Goal: Task Accomplishment & Management: Manage account settings

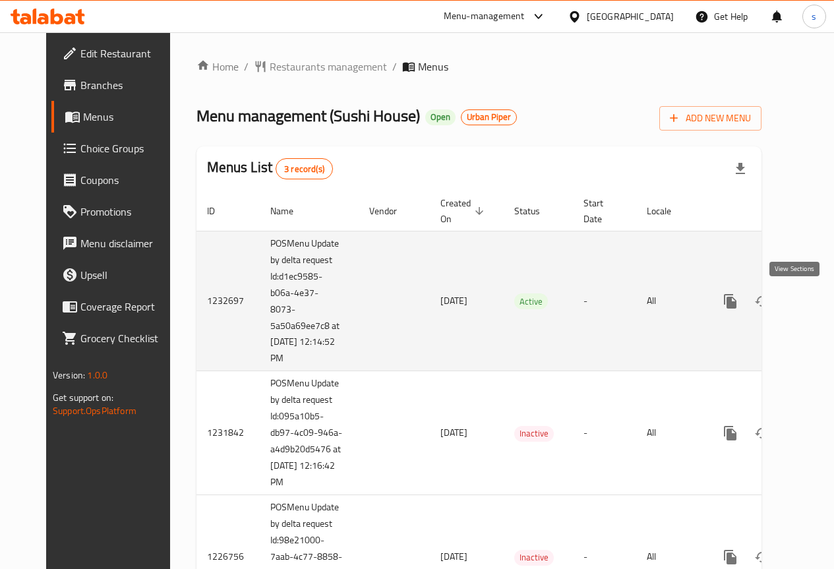
click at [810, 305] on link "enhanced table" at bounding box center [826, 301] width 32 height 32
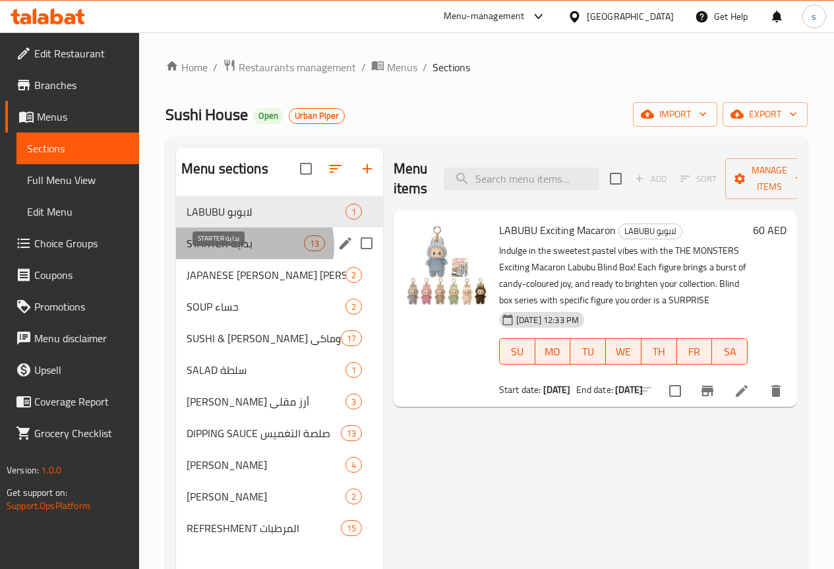
click at [245, 251] on span "STARTER بداية" at bounding box center [245, 243] width 117 height 16
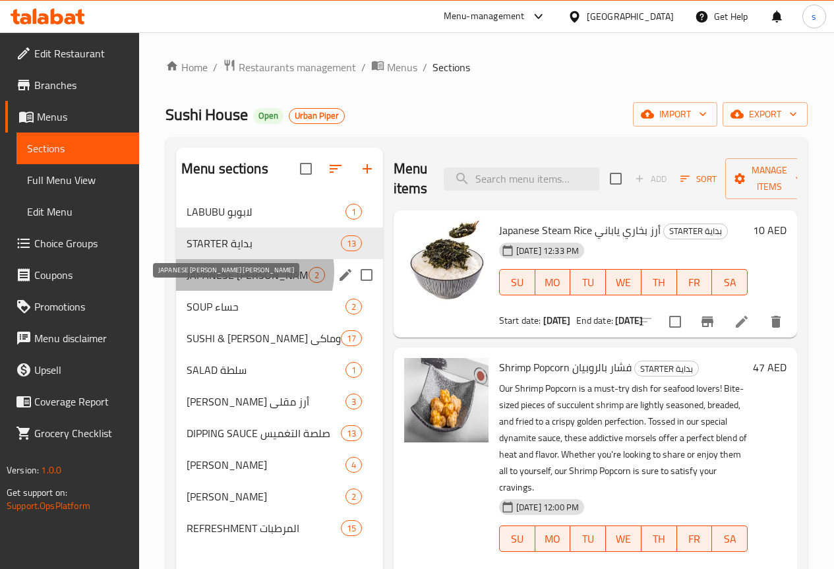
click at [245, 283] on span "JAPANESE KATSU CURRY كاري كاتسو الياباني" at bounding box center [248, 275] width 122 height 16
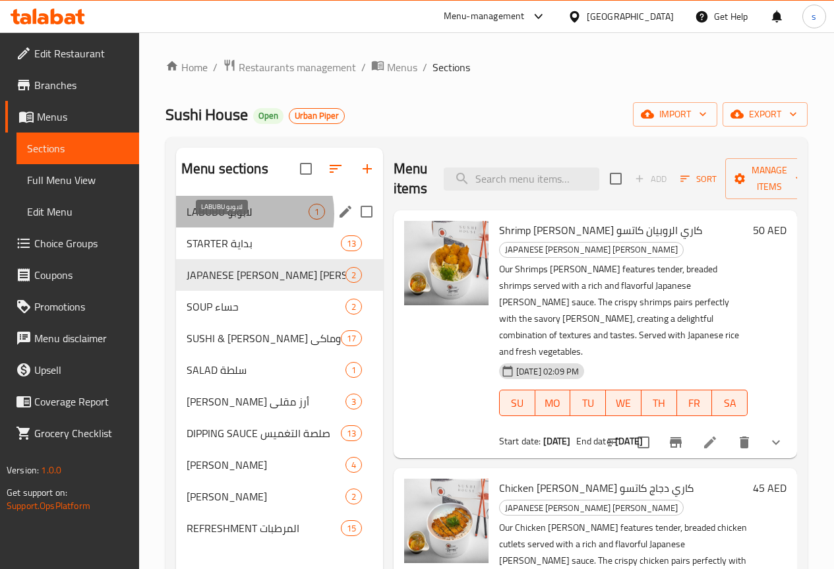
click at [241, 220] on span "LABUBU لابوبو" at bounding box center [248, 212] width 122 height 16
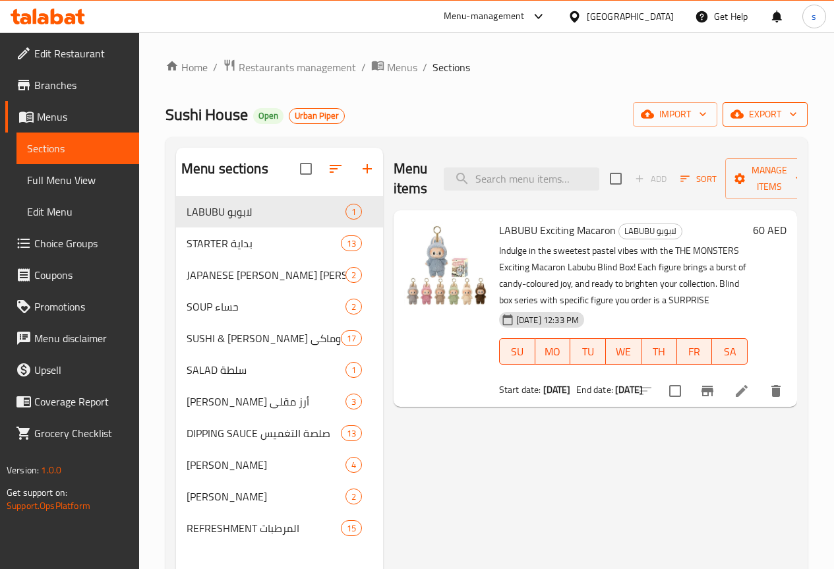
click at [791, 119] on icon "button" at bounding box center [793, 113] width 13 height 13
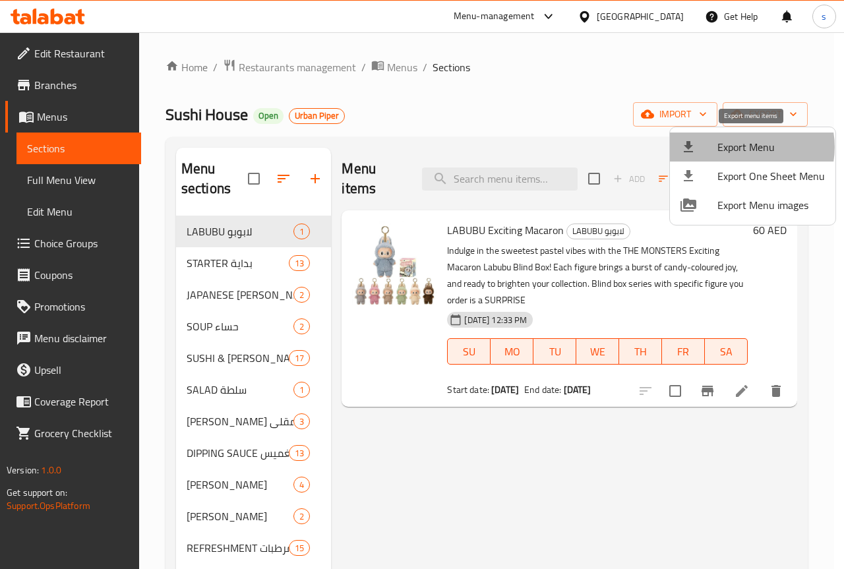
click at [746, 147] on span "Export Menu" at bounding box center [770, 147] width 107 height 16
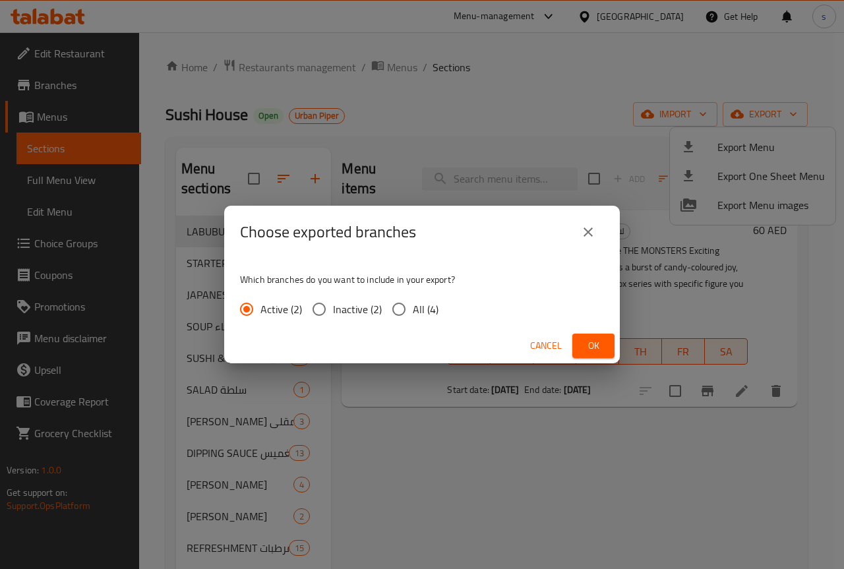
click at [421, 305] on span "All (4)" at bounding box center [426, 309] width 26 height 16
click at [413, 305] on input "All (4)" at bounding box center [399, 309] width 28 height 28
radio input "true"
click at [603, 347] on span "Ok" at bounding box center [593, 346] width 21 height 16
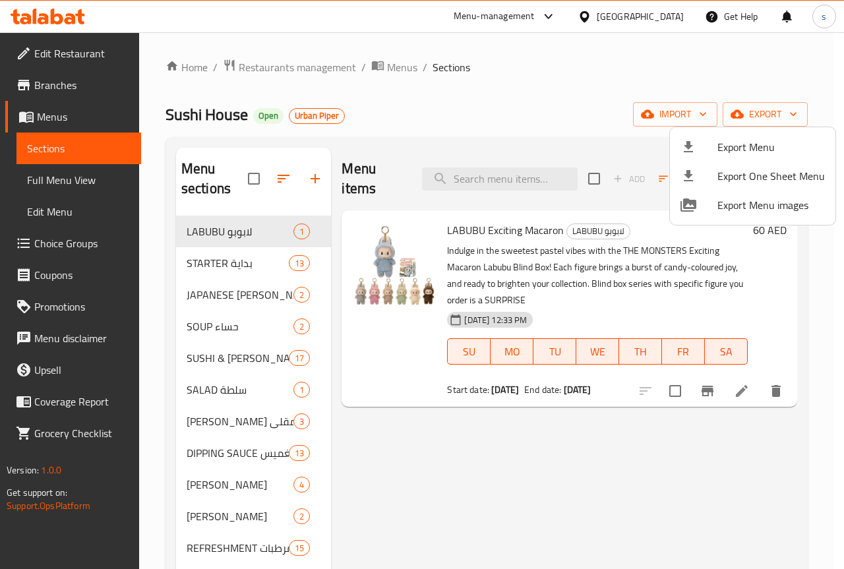
click at [452, 98] on div at bounding box center [422, 284] width 844 height 569
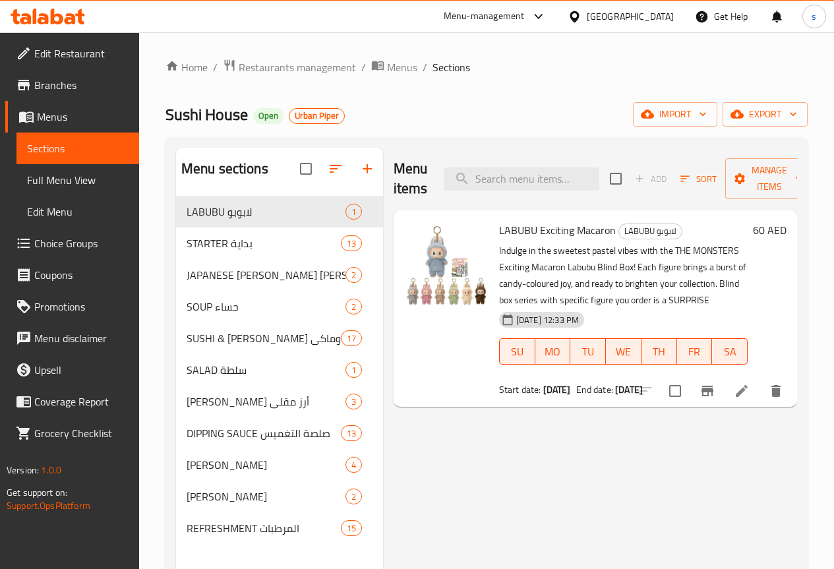
click at [47, 61] on span "Edit Restaurant" at bounding box center [81, 53] width 94 height 16
click at [65, 84] on span "Branches" at bounding box center [81, 85] width 94 height 16
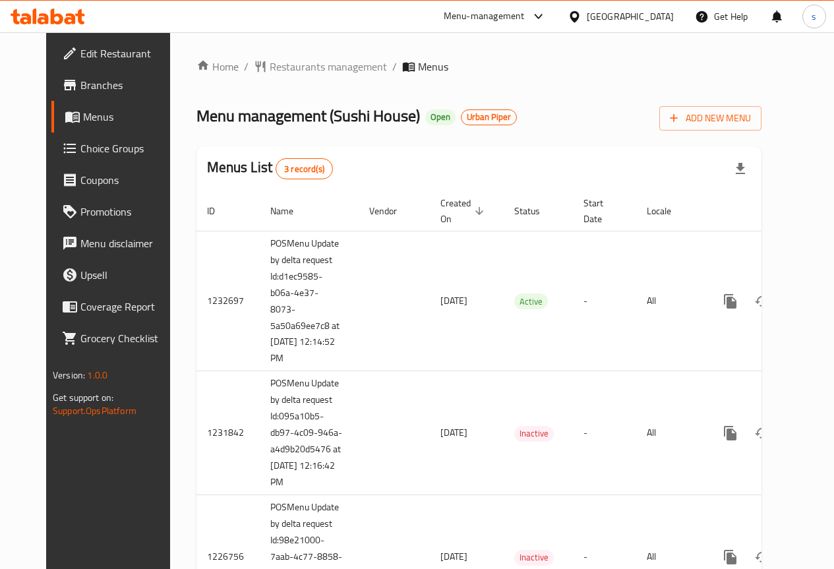
click at [83, 121] on span "Menus" at bounding box center [129, 117] width 92 height 16
click at [80, 88] on span "Branches" at bounding box center [127, 85] width 94 height 16
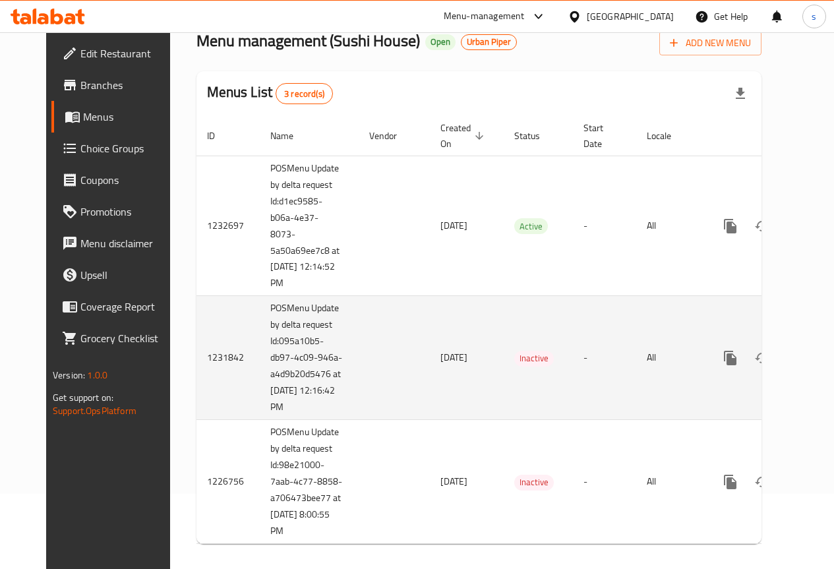
scroll to position [97, 0]
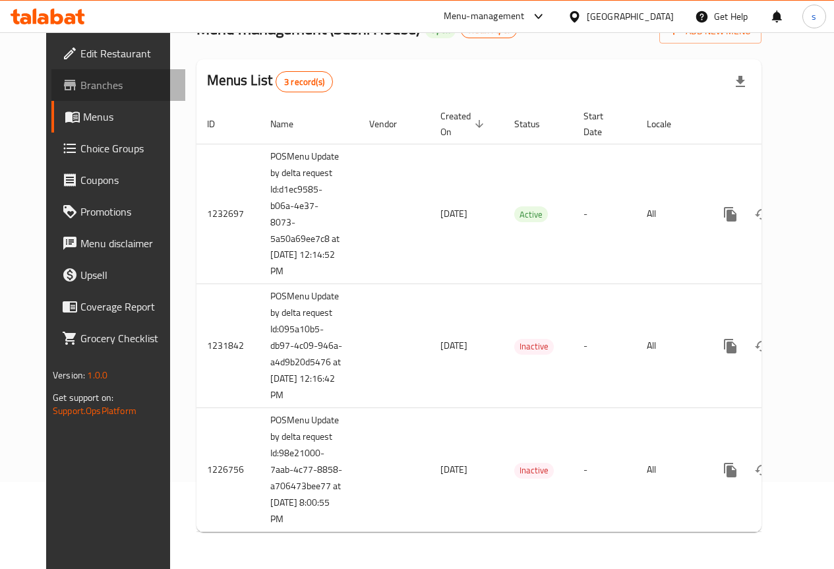
click at [80, 87] on span "Branches" at bounding box center [127, 85] width 94 height 16
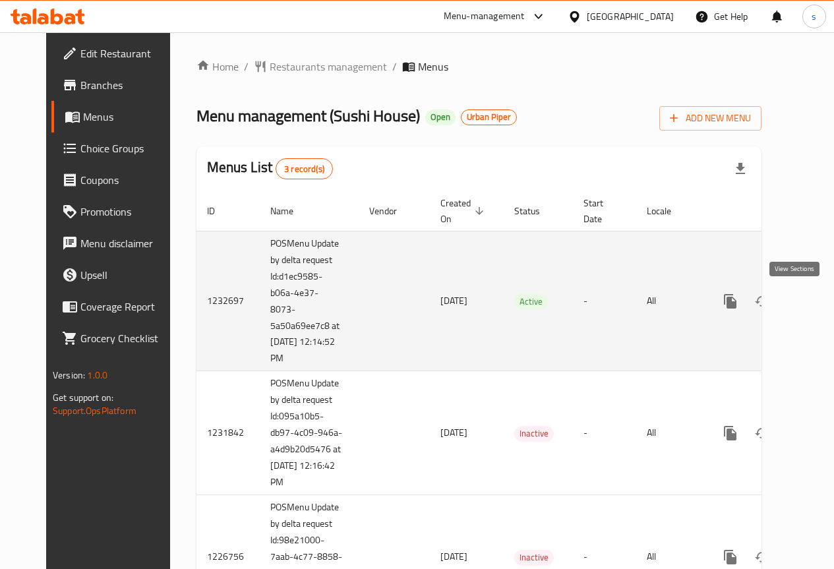
click at [818, 299] on icon "enhanced table" at bounding box center [826, 301] width 16 height 16
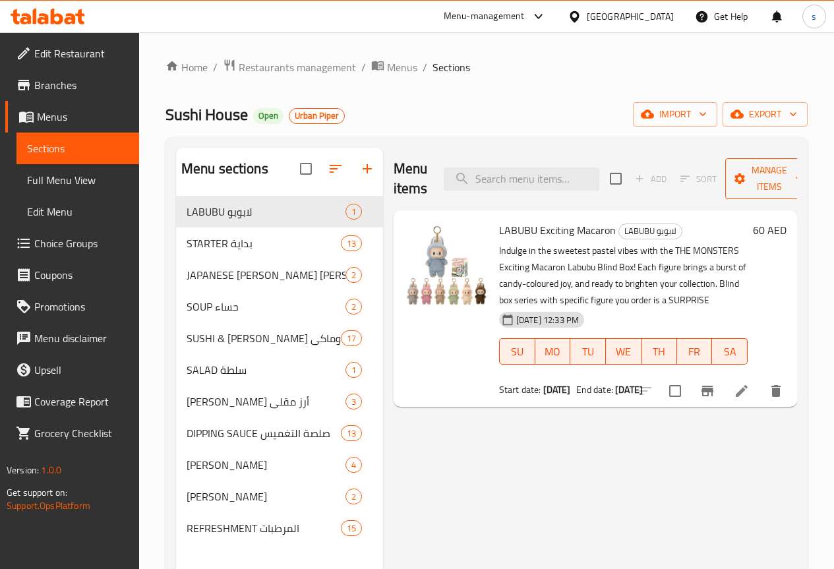
click at [758, 179] on span "Manage items" at bounding box center [769, 178] width 67 height 33
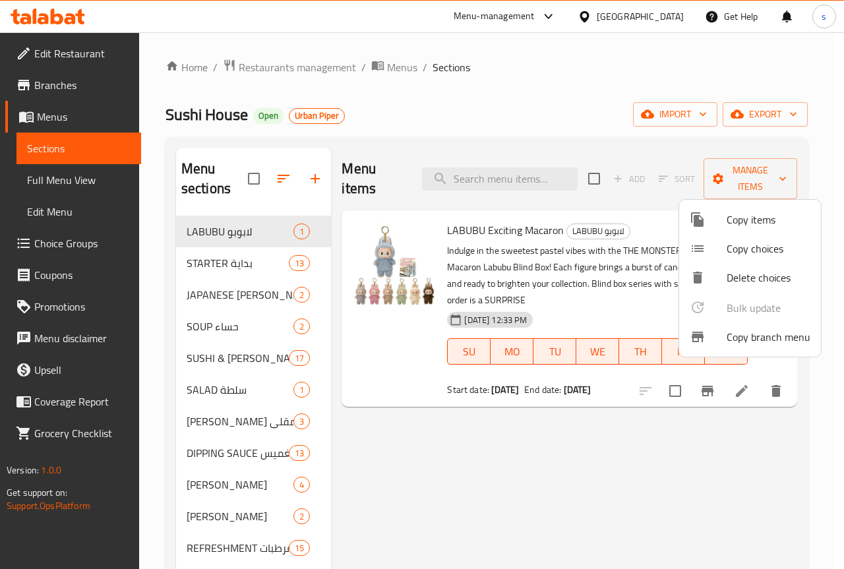
click at [756, 334] on span "Copy branch menu" at bounding box center [769, 337] width 84 height 16
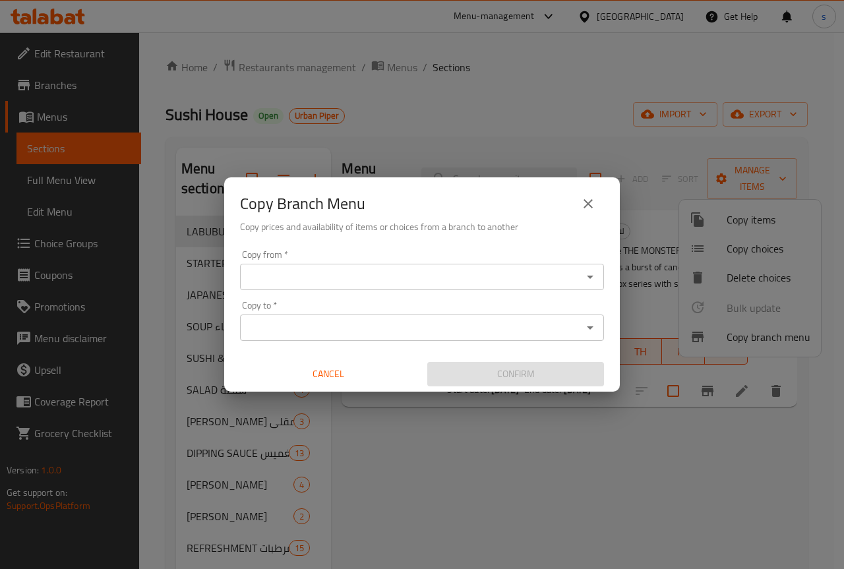
click at [465, 287] on div "Copy from *" at bounding box center [422, 277] width 364 height 26
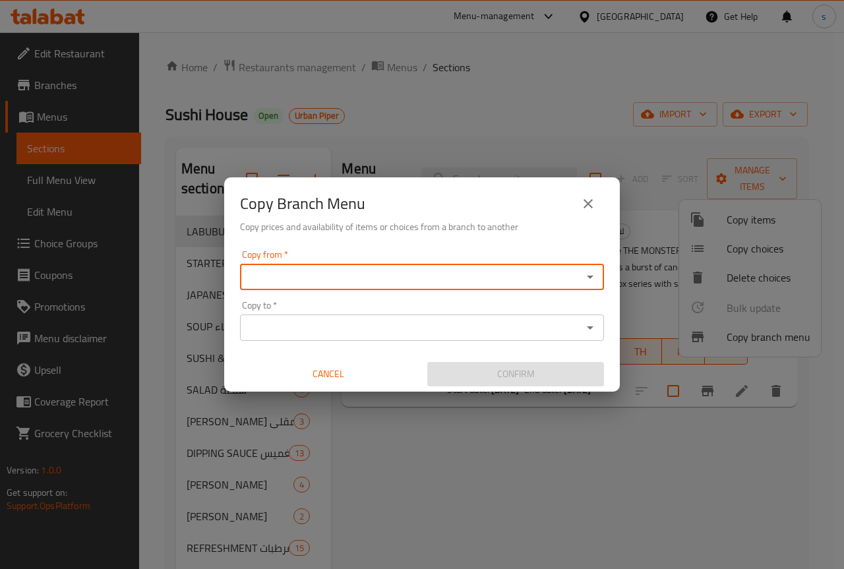
click at [397, 287] on div "Copy from *" at bounding box center [422, 277] width 364 height 26
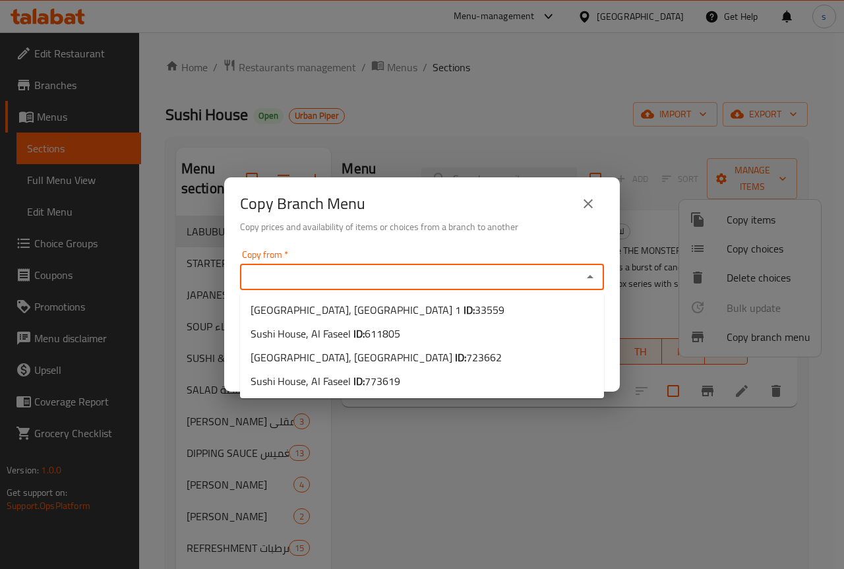
click at [406, 282] on input "Copy from   *" at bounding box center [411, 277] width 334 height 18
click at [421, 337] on li "Sushi House, Al Faseel ID: 611805" at bounding box center [422, 334] width 364 height 24
type input "Sushi House, Al Faseel"
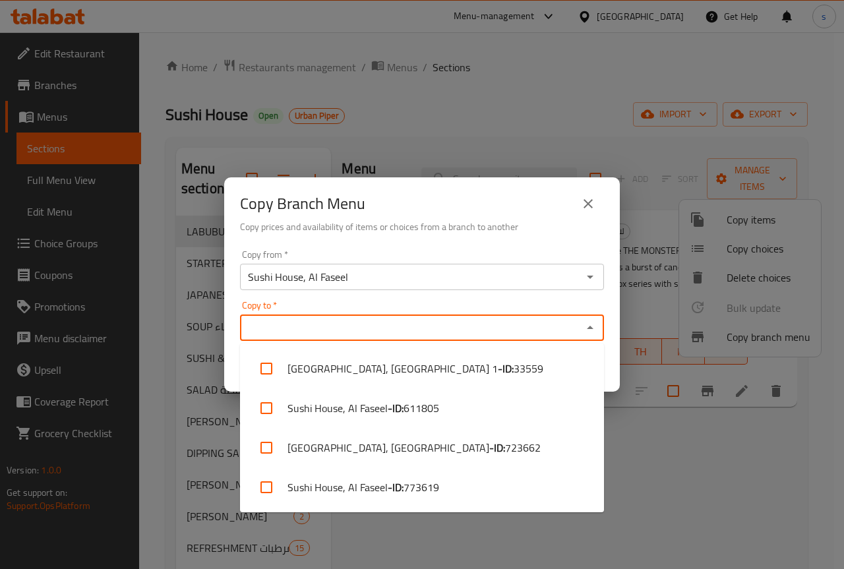
click at [421, 330] on input "Copy to   *" at bounding box center [411, 327] width 334 height 18
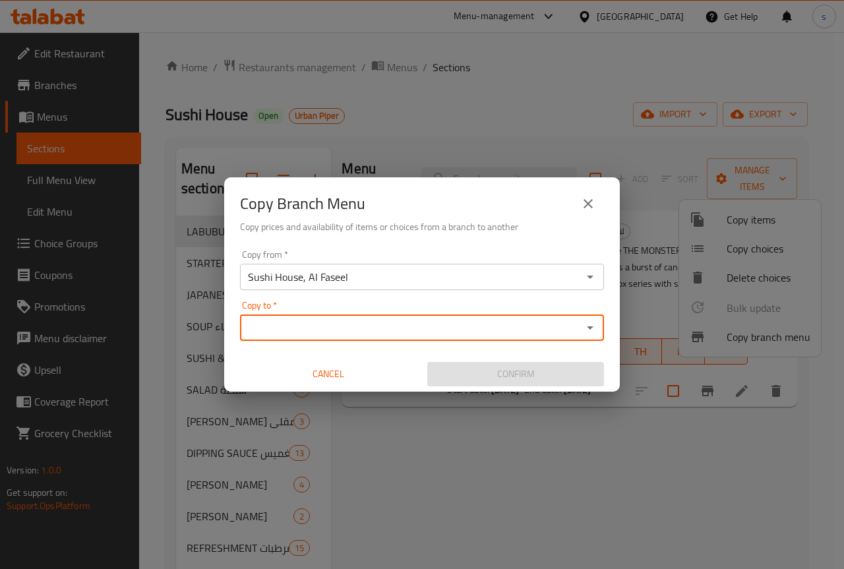
click at [422, 320] on input "Copy to   *" at bounding box center [411, 327] width 334 height 18
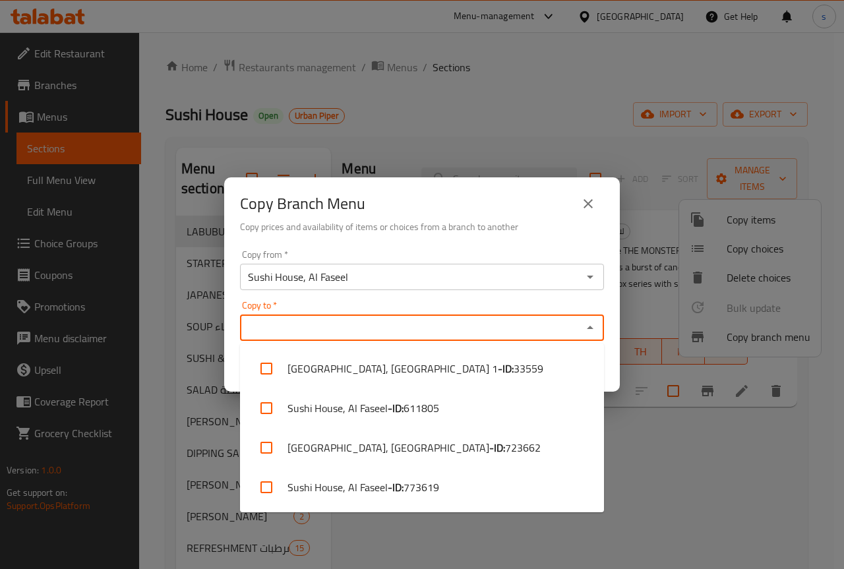
click at [386, 335] on input "Copy to   *" at bounding box center [411, 327] width 334 height 18
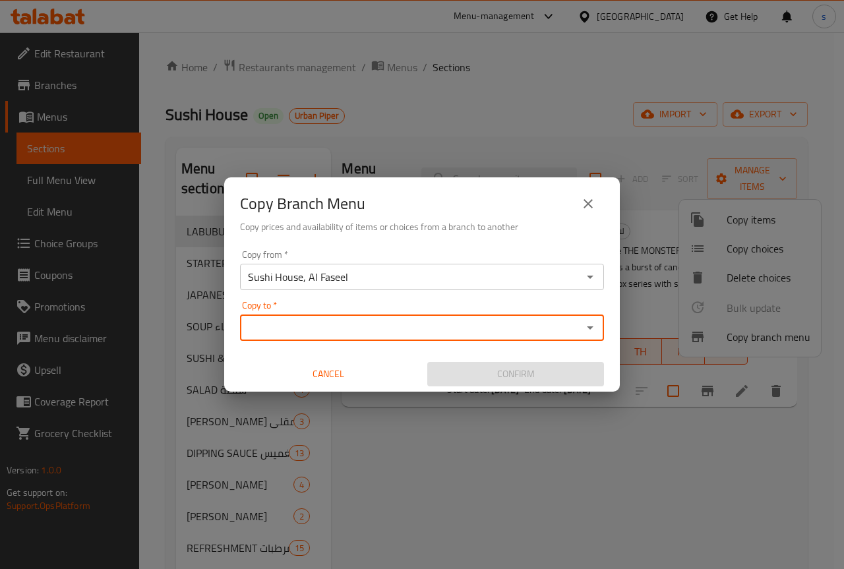
click at [475, 329] on input "Copy to   *" at bounding box center [411, 327] width 334 height 18
click at [361, 365] on button "Cancel" at bounding box center [328, 374] width 177 height 24
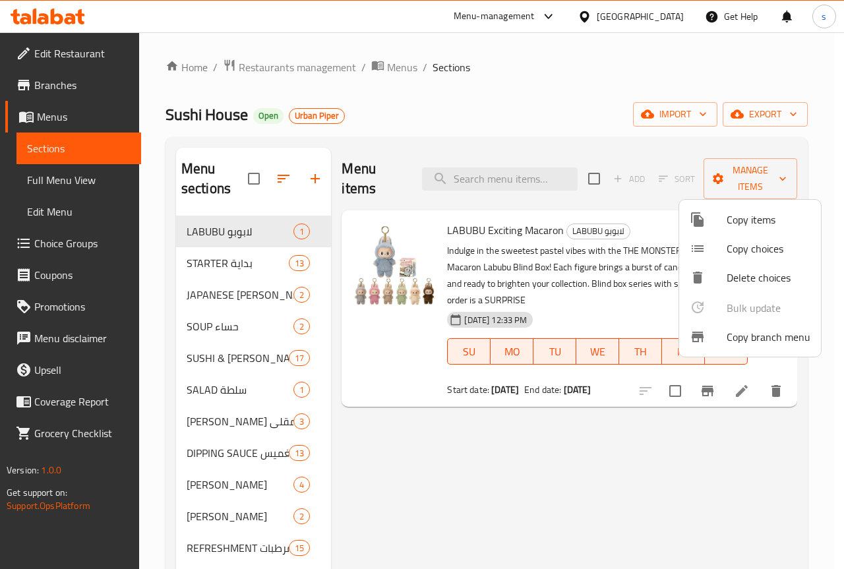
click at [69, 88] on div at bounding box center [422, 284] width 844 height 569
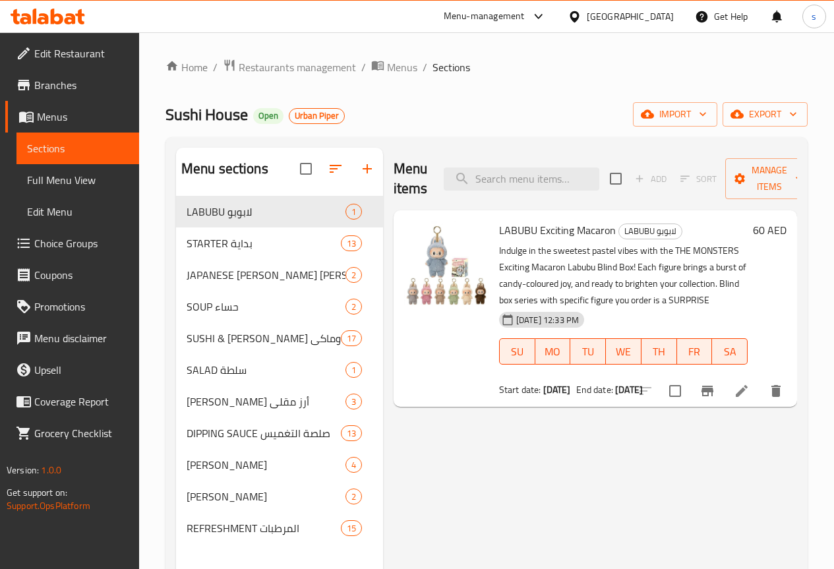
click at [72, 88] on span "Branches" at bounding box center [81, 85] width 94 height 16
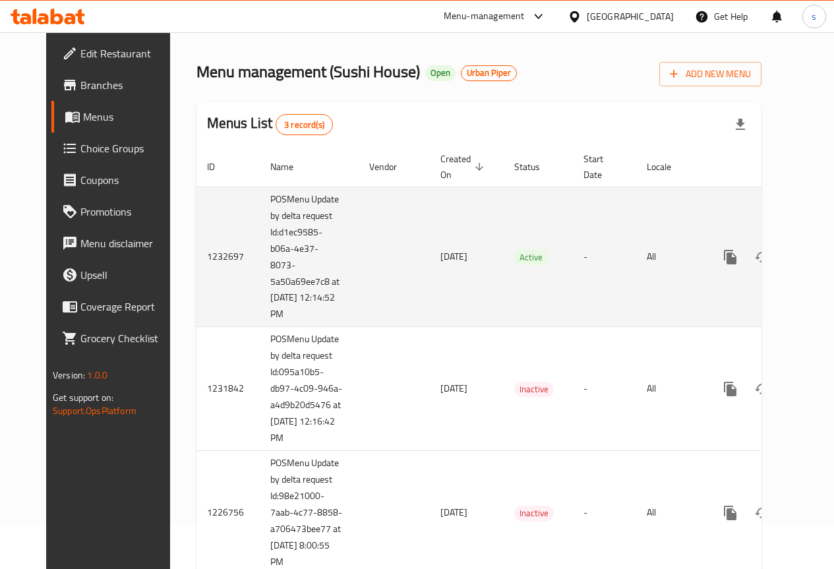
scroll to position [97, 0]
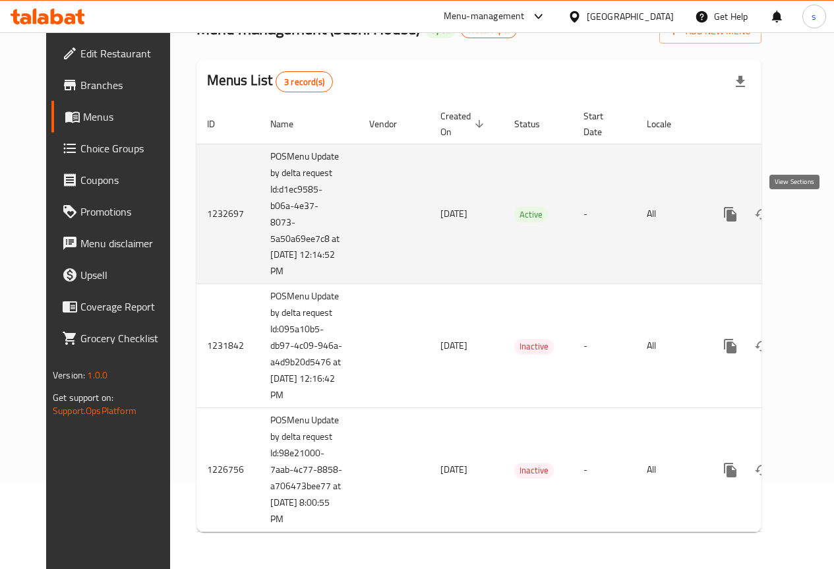
click at [810, 210] on link "enhanced table" at bounding box center [826, 214] width 32 height 32
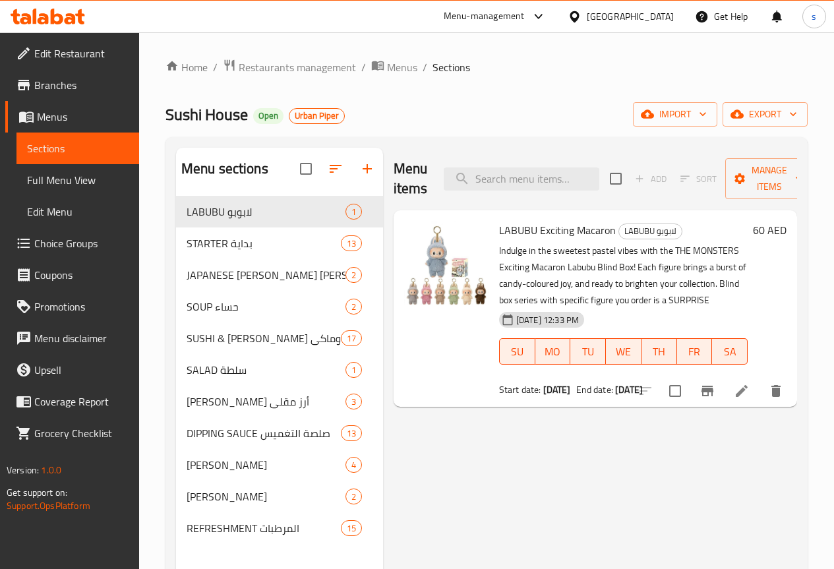
click at [82, 94] on link "Branches" at bounding box center [72, 85] width 134 height 32
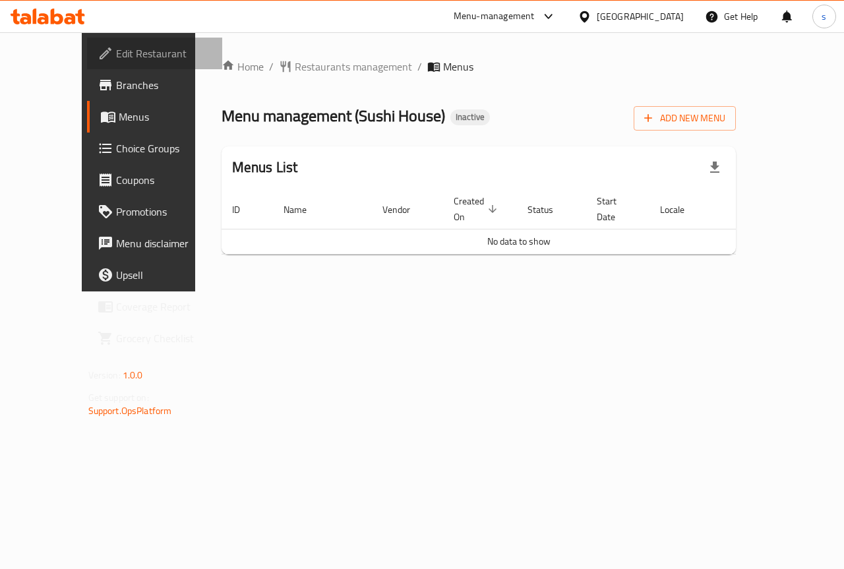
click at [116, 59] on span "Edit Restaurant" at bounding box center [164, 53] width 96 height 16
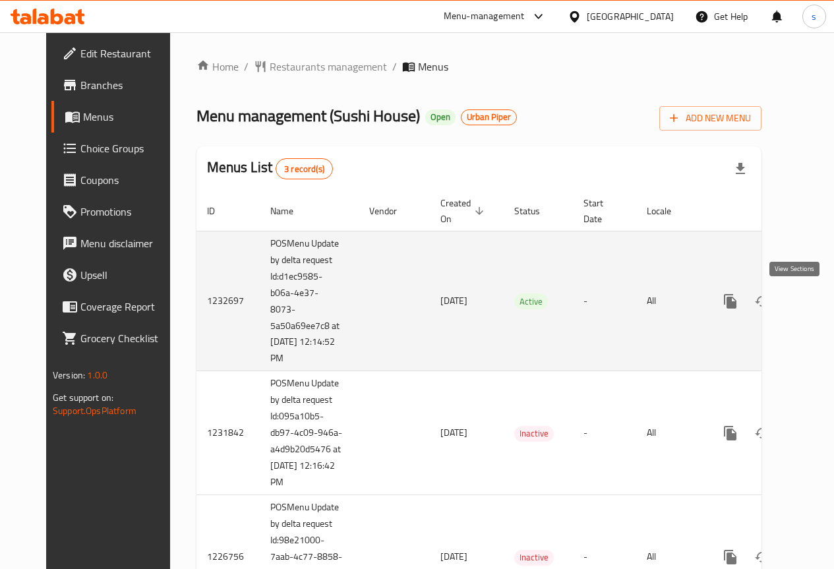
click at [818, 303] on icon "enhanced table" at bounding box center [826, 301] width 16 height 16
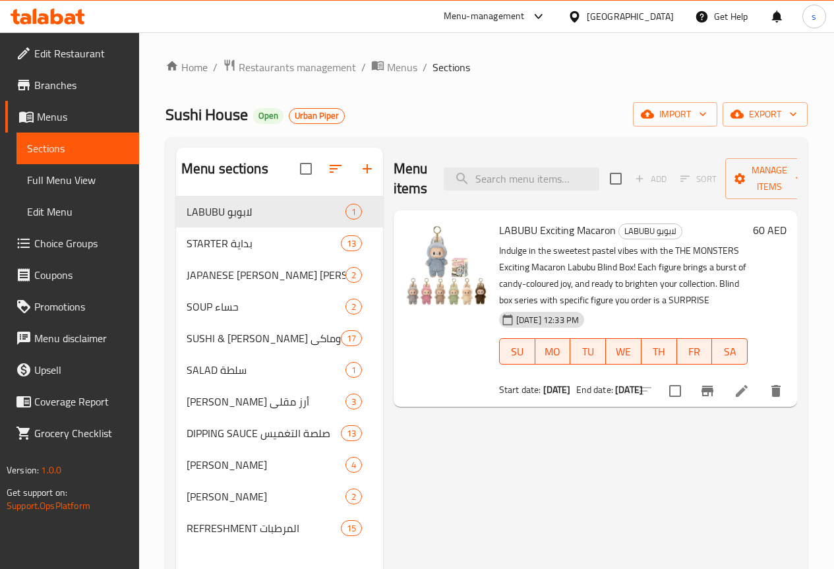
click at [78, 57] on span "Edit Restaurant" at bounding box center [81, 53] width 94 height 16
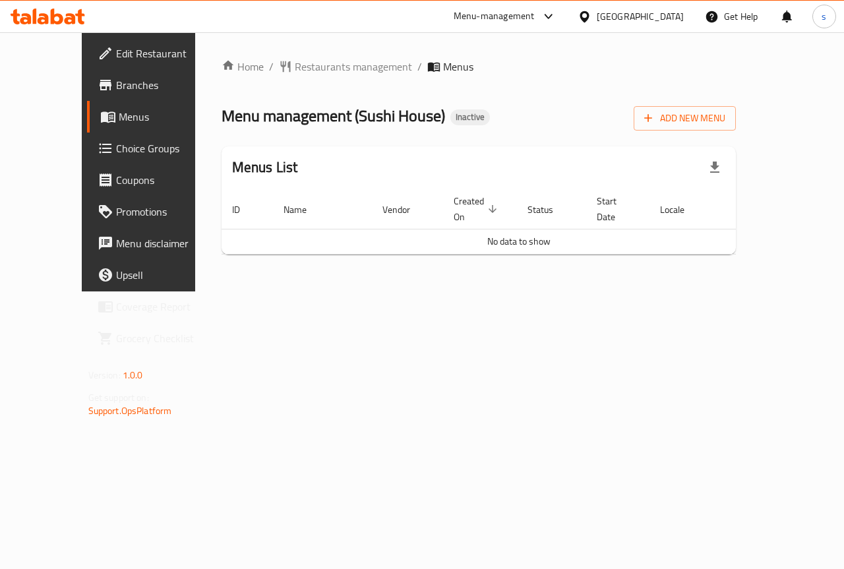
click at [585, 111] on div "Menu management ( Sushi House ) Inactive Add New Menu" at bounding box center [479, 116] width 515 height 30
click at [119, 110] on span "Menus" at bounding box center [166, 117] width 94 height 16
click at [116, 61] on span "Edit Restaurant" at bounding box center [164, 53] width 96 height 16
click at [87, 100] on link "Branches" at bounding box center [155, 85] width 136 height 32
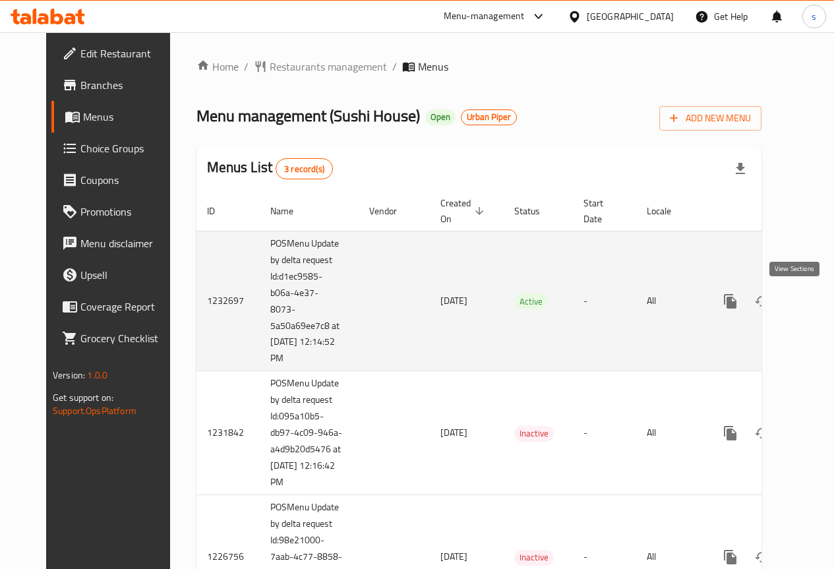
click at [818, 303] on icon "enhanced table" at bounding box center [826, 301] width 16 height 16
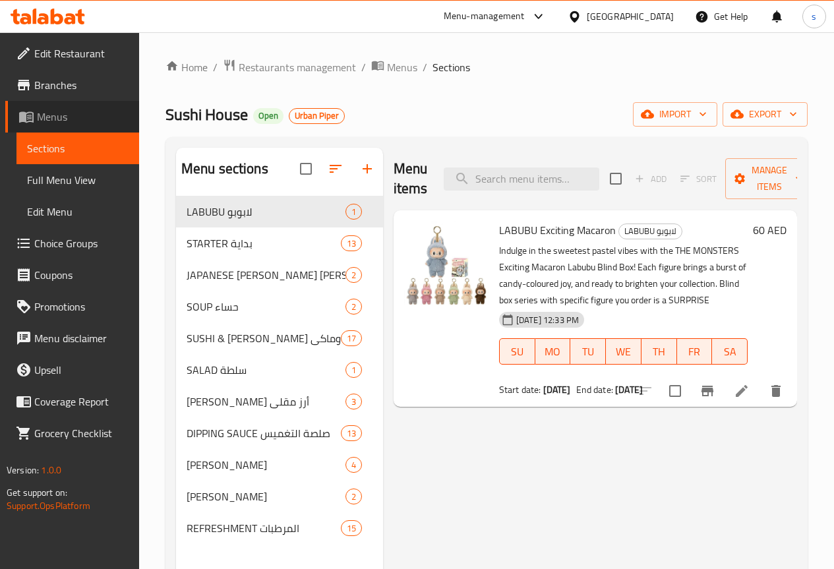
click at [82, 112] on span "Menus" at bounding box center [83, 117] width 92 height 16
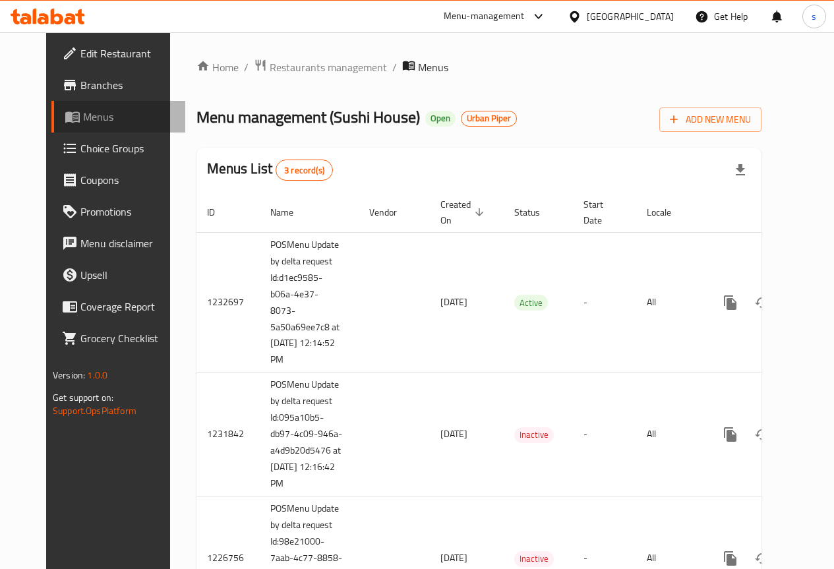
click at [85, 129] on link "Menus" at bounding box center [118, 117] width 134 height 32
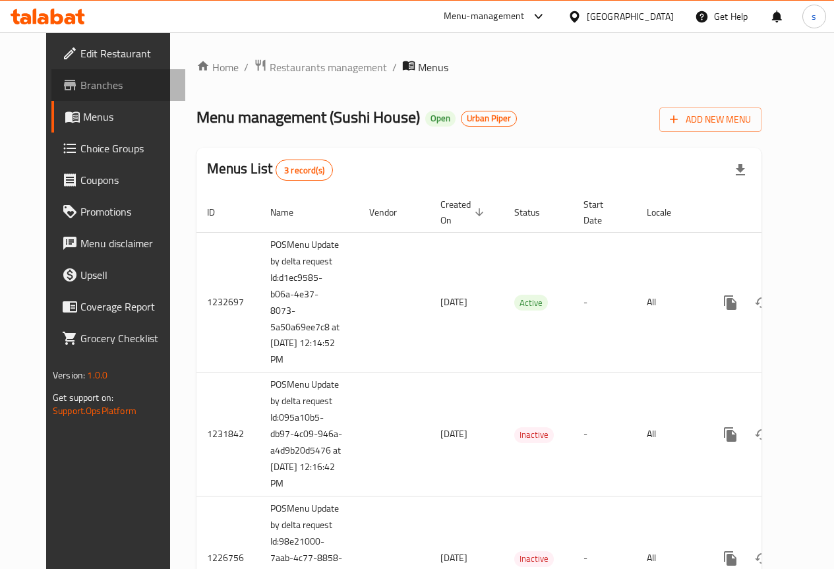
click at [80, 86] on span "Branches" at bounding box center [127, 85] width 94 height 16
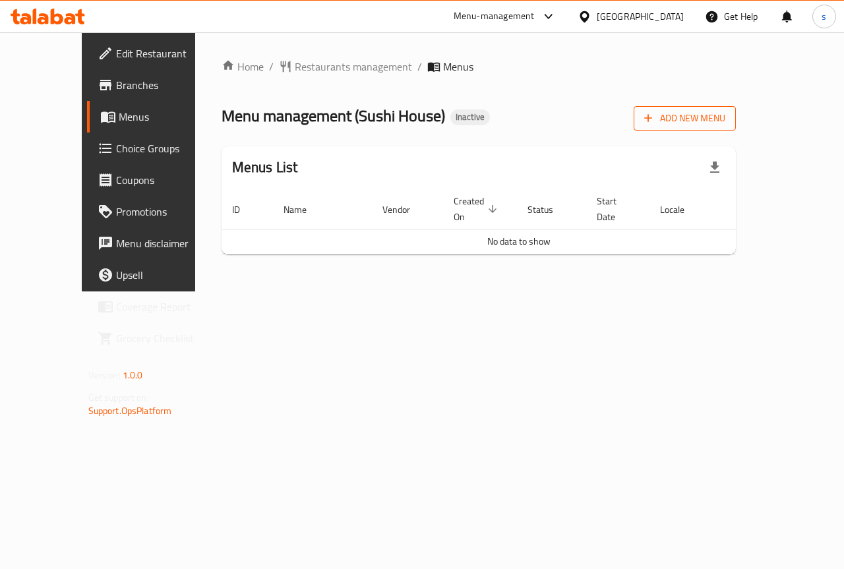
click at [655, 116] on icon "button" at bounding box center [648, 117] width 13 height 13
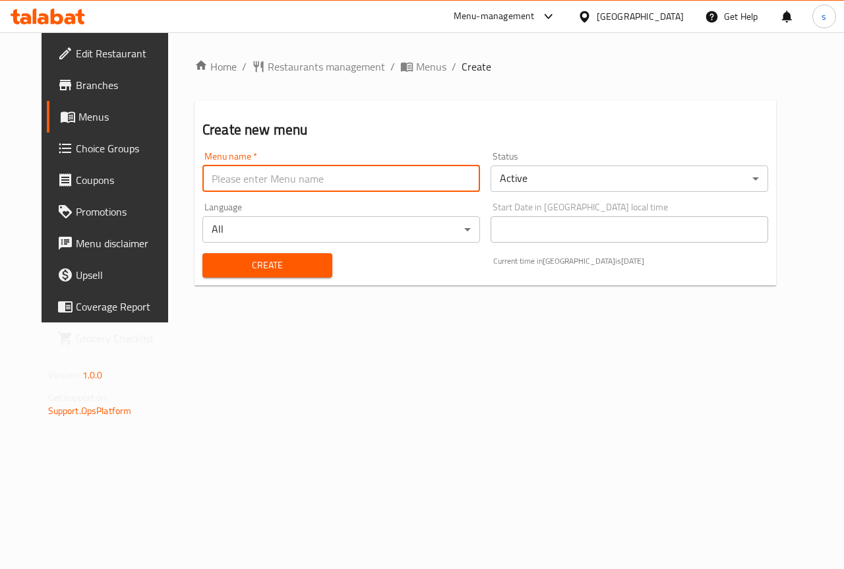
click at [291, 173] on input "text" at bounding box center [341, 178] width 278 height 26
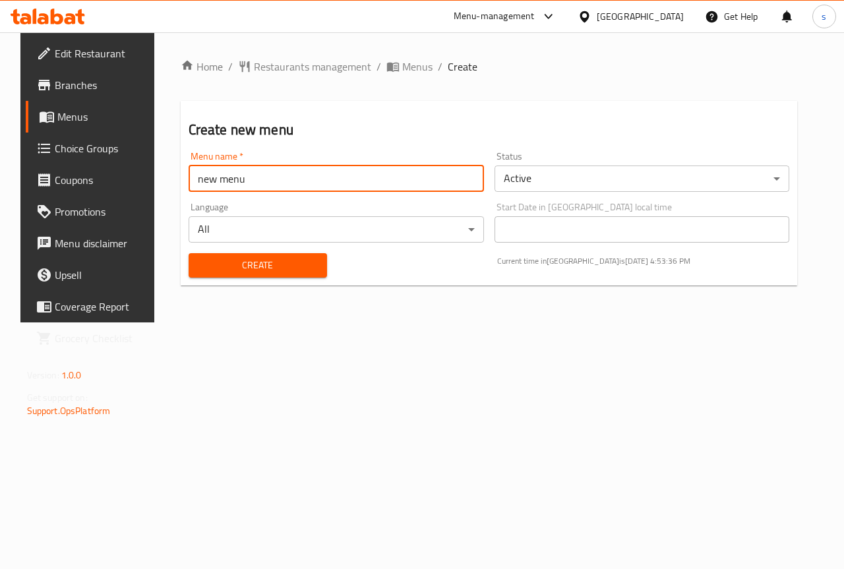
type input "new menu"
click at [189, 253] on button "Create" at bounding box center [258, 265] width 138 height 24
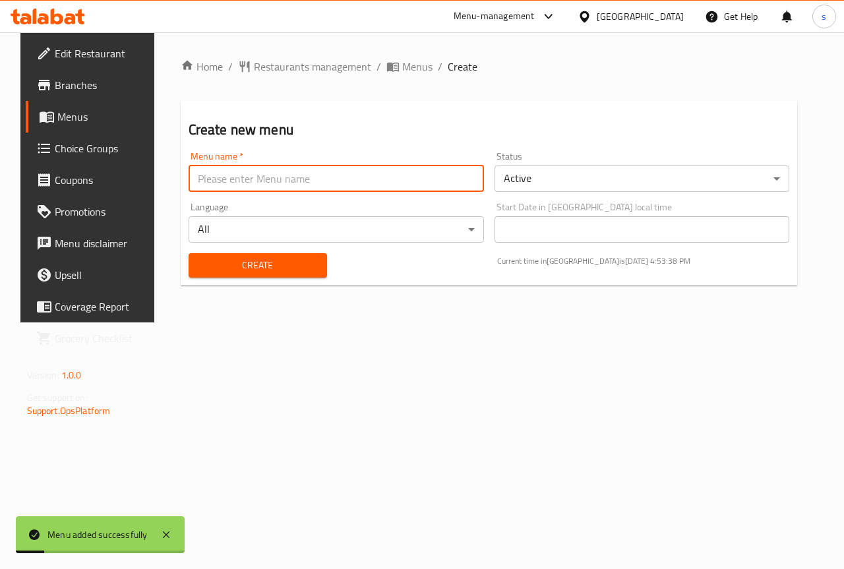
click at [82, 122] on span "Menus" at bounding box center [104, 117] width 94 height 16
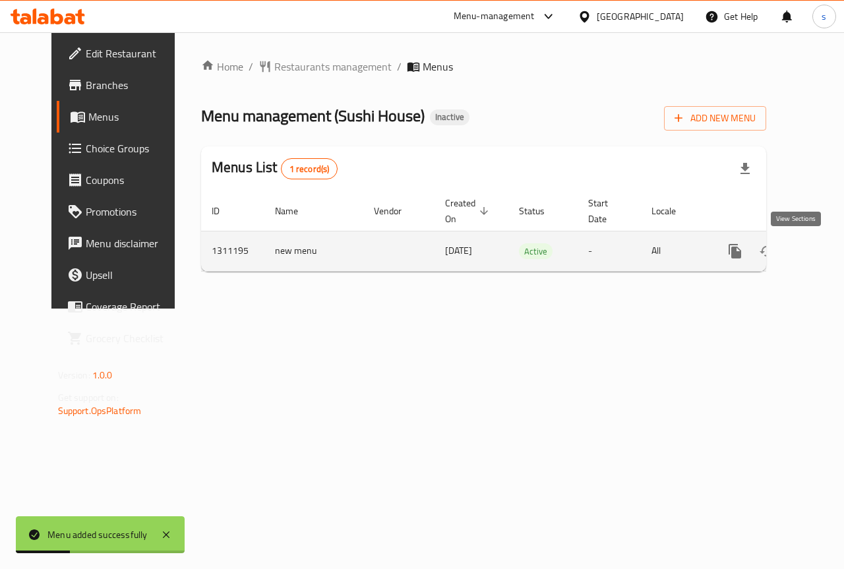
click at [822, 254] on icon "enhanced table" at bounding box center [830, 251] width 16 height 16
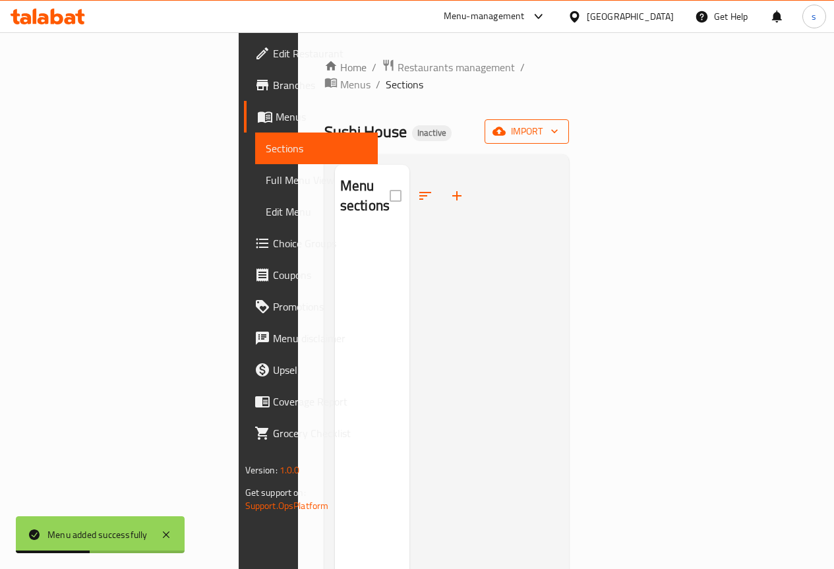
click at [558, 123] on span "import" at bounding box center [526, 131] width 63 height 16
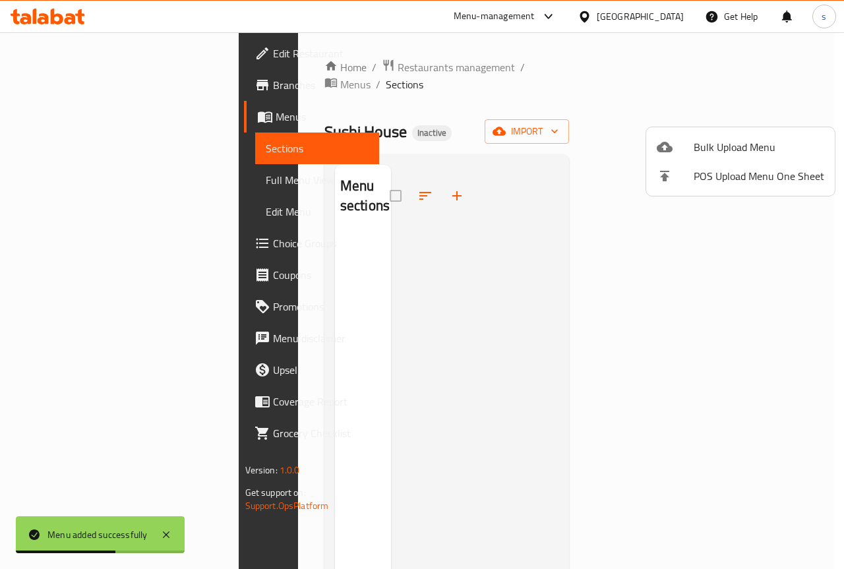
click at [595, 112] on div at bounding box center [422, 284] width 844 height 569
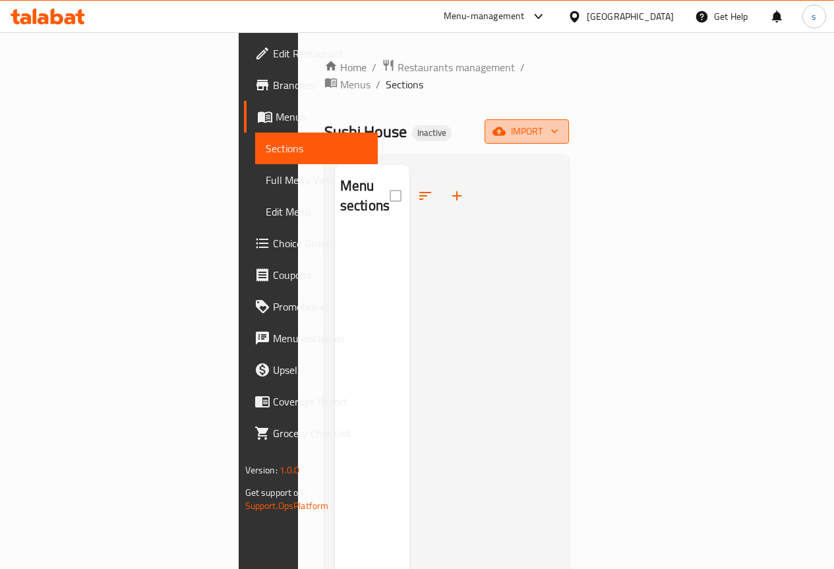
click at [561, 125] on icon "button" at bounding box center [554, 131] width 13 height 13
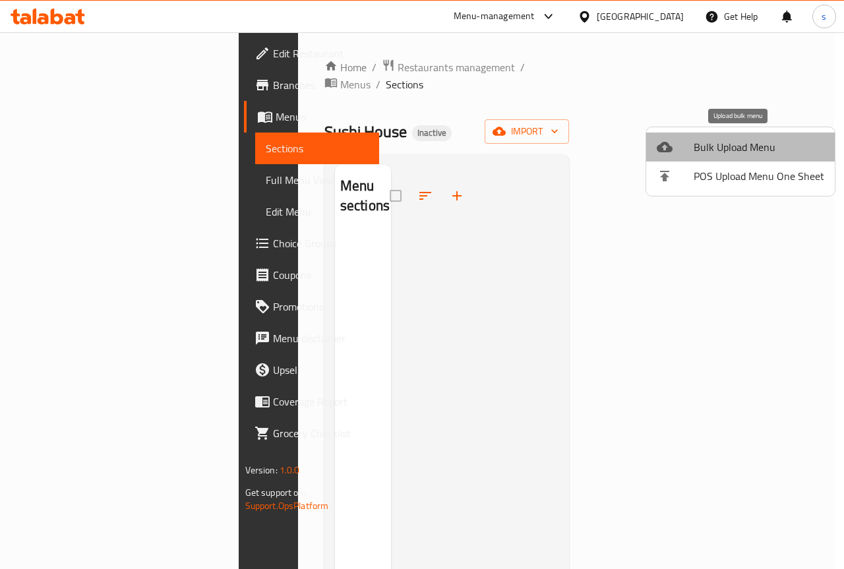
click at [782, 153] on span "Bulk Upload Menu" at bounding box center [759, 147] width 131 height 16
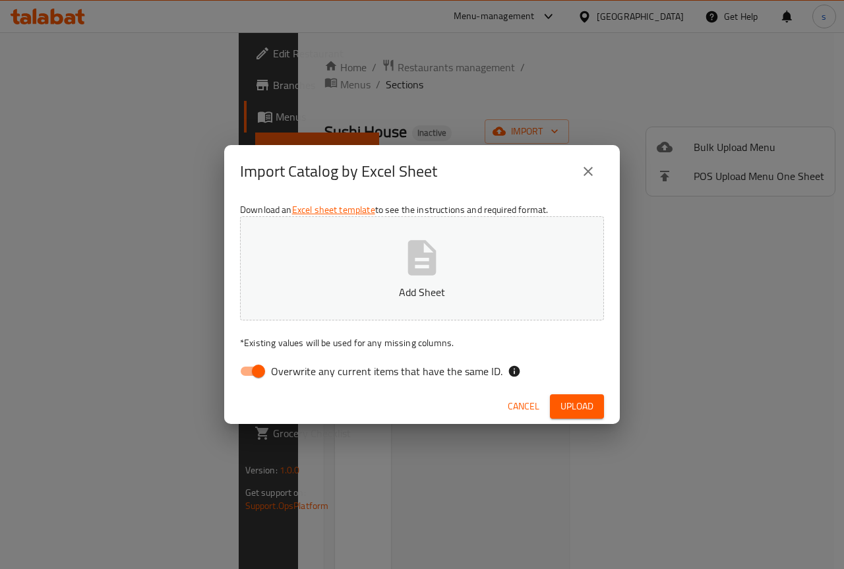
click at [264, 376] on input "Overwrite any current items that have the same ID." at bounding box center [258, 371] width 75 height 25
checkbox input "false"
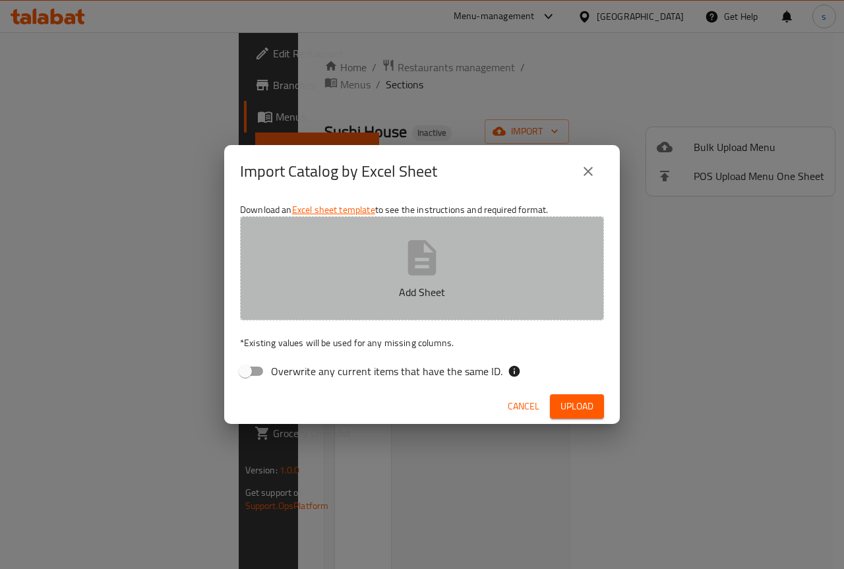
click at [373, 307] on button "Add Sheet" at bounding box center [422, 268] width 364 height 104
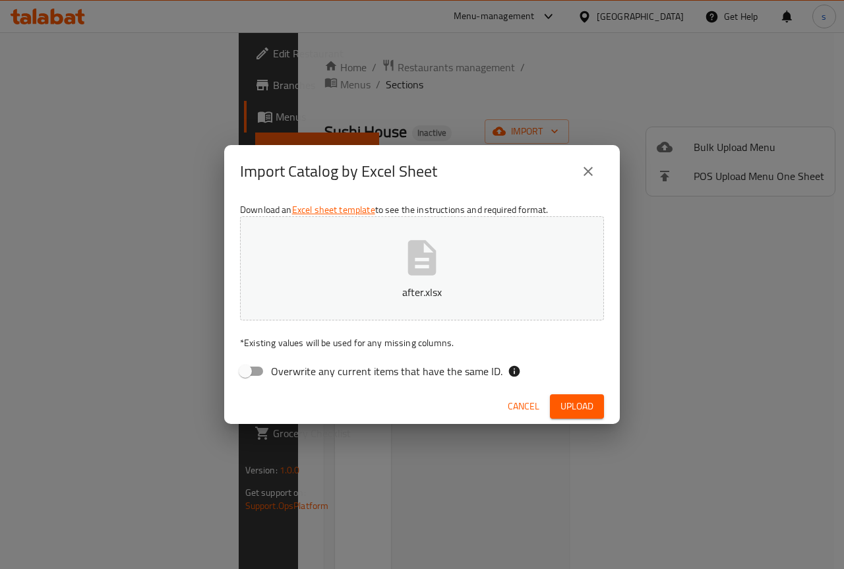
click at [567, 400] on span "Upload" at bounding box center [576, 406] width 33 height 16
click at [452, 268] on button "after.xlsx" at bounding box center [422, 268] width 364 height 104
click at [572, 404] on span "Upload" at bounding box center [576, 406] width 33 height 16
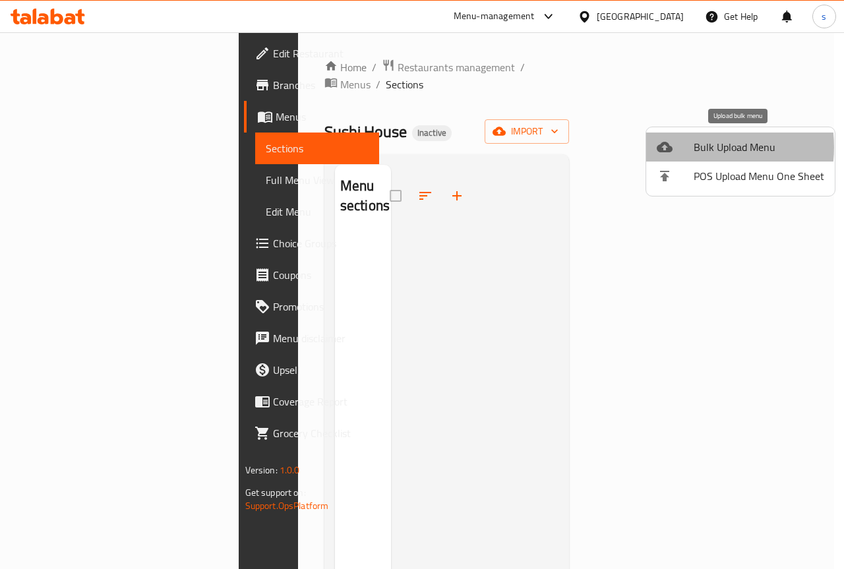
click at [692, 147] on div at bounding box center [675, 147] width 37 height 16
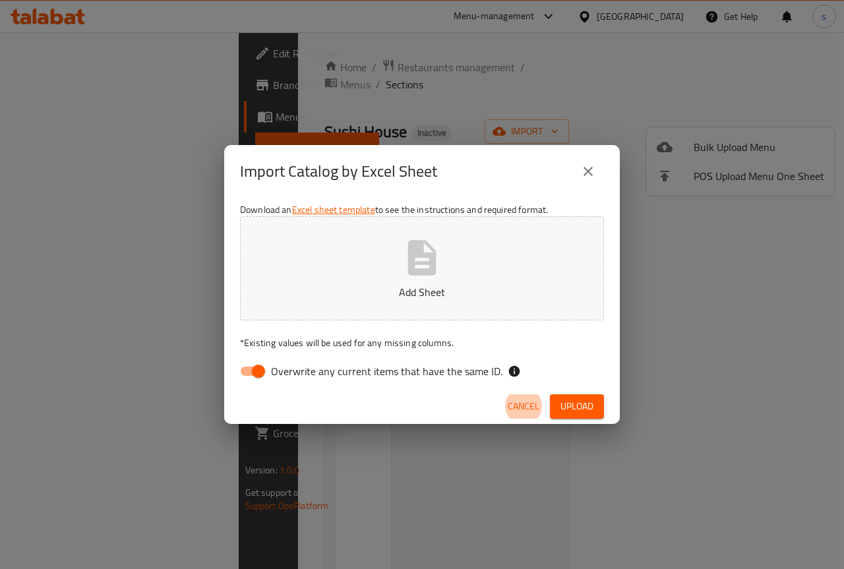
click at [524, 267] on button "Add Sheet" at bounding box center [422, 268] width 364 height 104
click at [365, 377] on span "Overwrite any current items that have the same ID." at bounding box center [386, 371] width 231 height 16
click at [296, 377] on input "Overwrite any current items that have the same ID." at bounding box center [258, 371] width 75 height 25
checkbox input "false"
click at [587, 408] on span "Upload" at bounding box center [576, 406] width 33 height 16
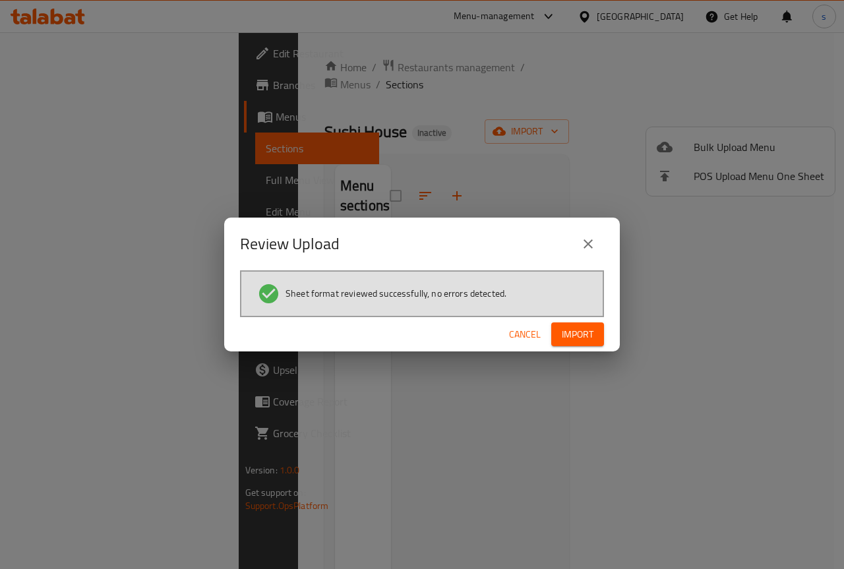
click at [583, 332] on span "Import" at bounding box center [578, 334] width 32 height 16
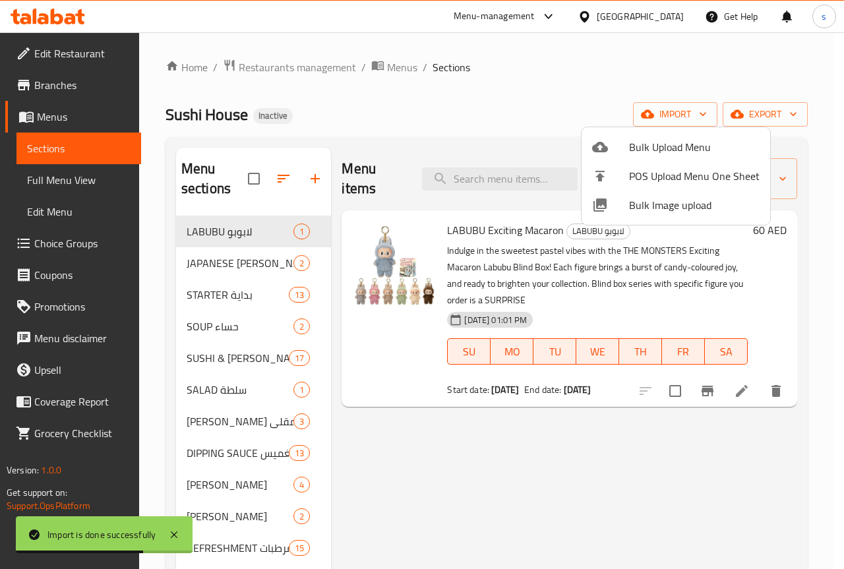
click at [60, 189] on div at bounding box center [422, 284] width 844 height 569
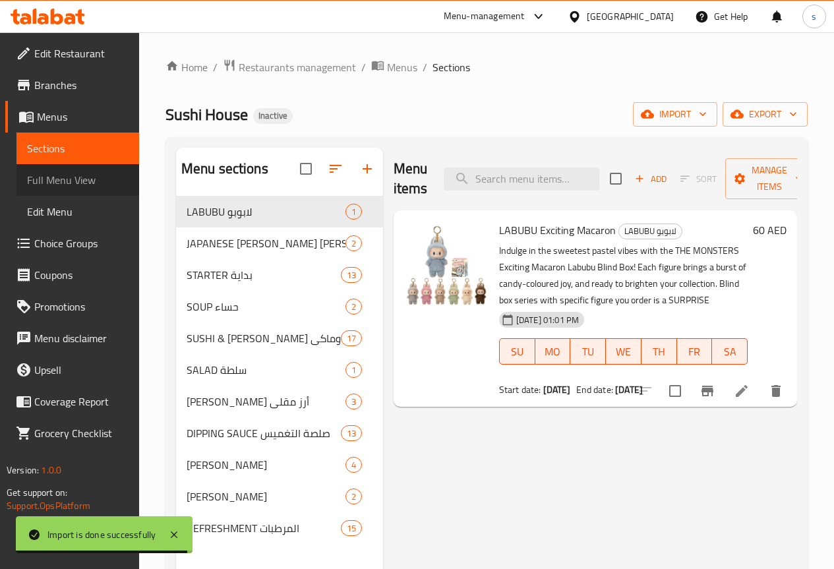
click at [75, 183] on span "Full Menu View" at bounding box center [78, 180] width 102 height 16
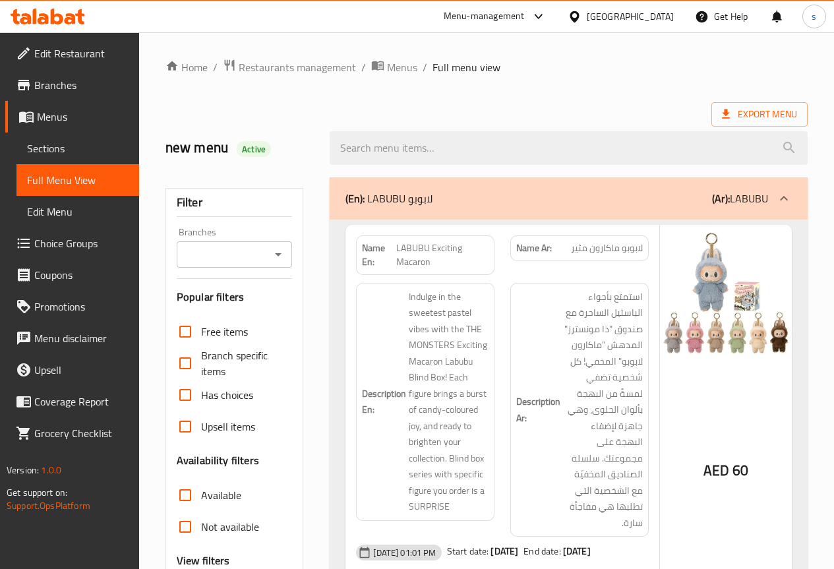
scroll to position [198, 0]
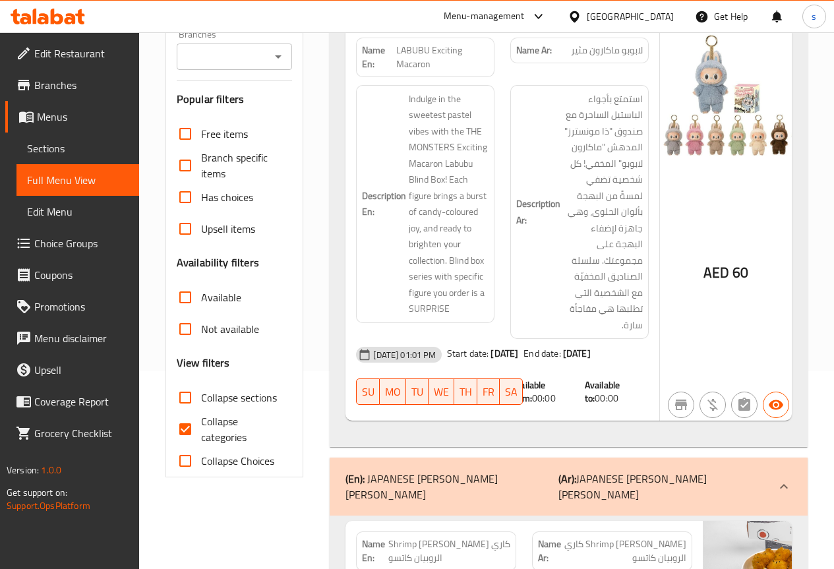
click at [208, 429] on span "Collapse categories" at bounding box center [241, 429] width 81 height 32
click at [201, 429] on input "Collapse categories" at bounding box center [185, 429] width 32 height 32
checkbox input "false"
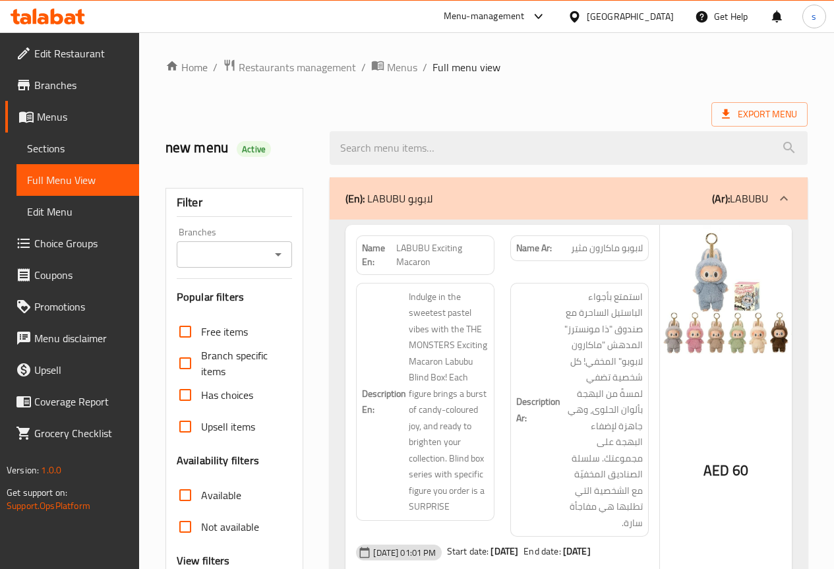
click at [417, 122] on div "new menu Active" at bounding box center [487, 148] width 658 height 59
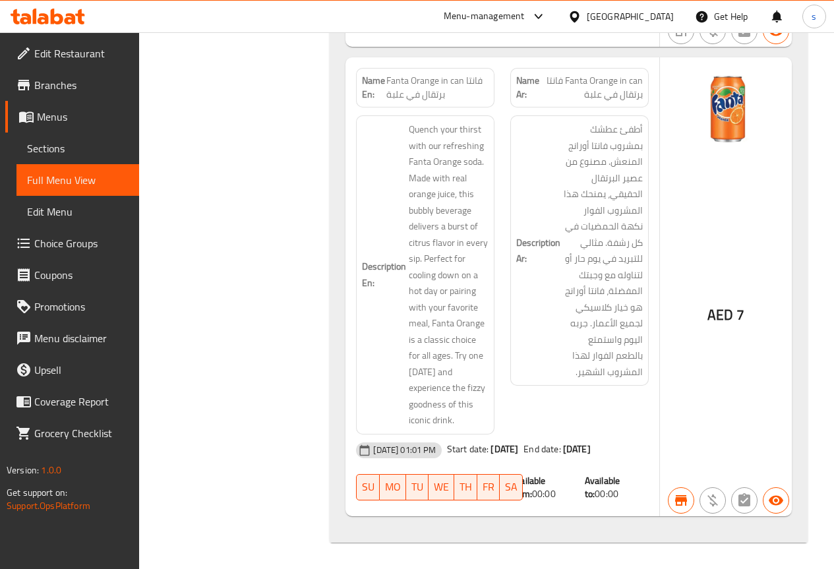
scroll to position [91419, 0]
click at [83, 115] on span "Menus" at bounding box center [83, 117] width 92 height 16
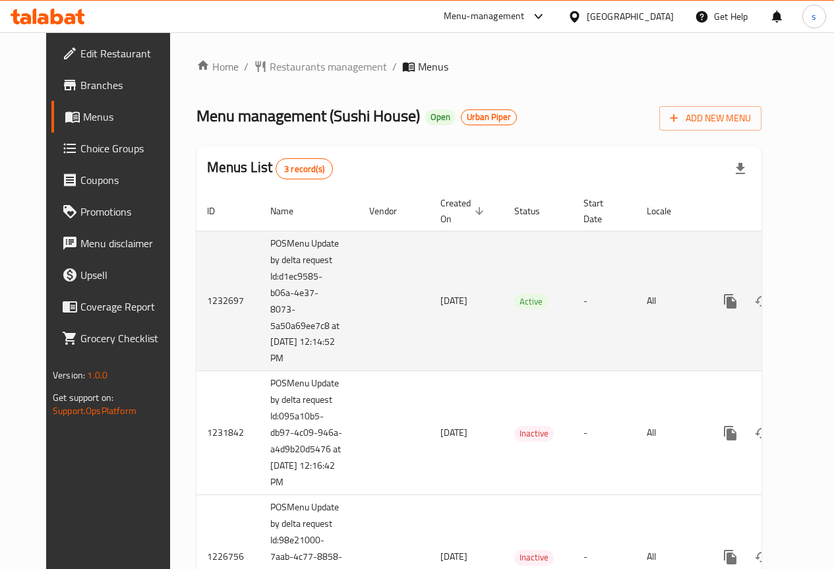
click at [818, 307] on icon "enhanced table" at bounding box center [826, 301] width 16 height 16
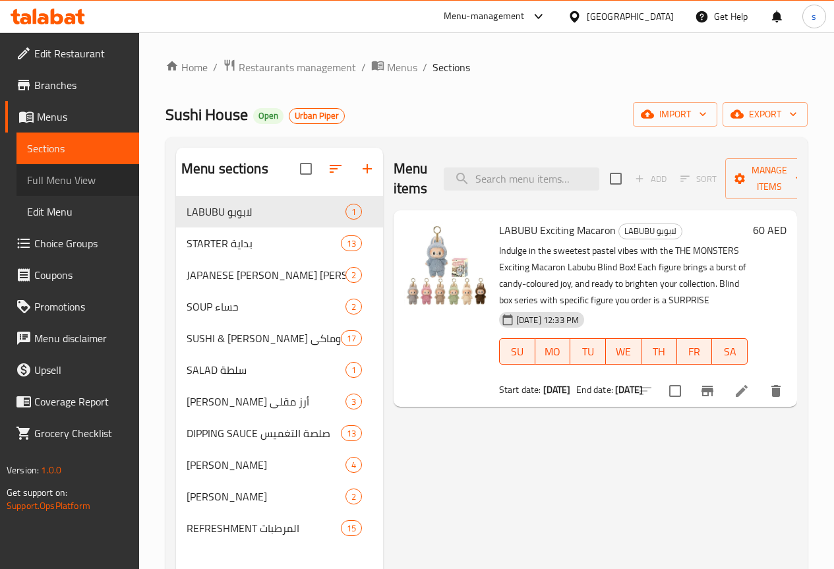
click at [84, 186] on span "Full Menu View" at bounding box center [78, 180] width 102 height 16
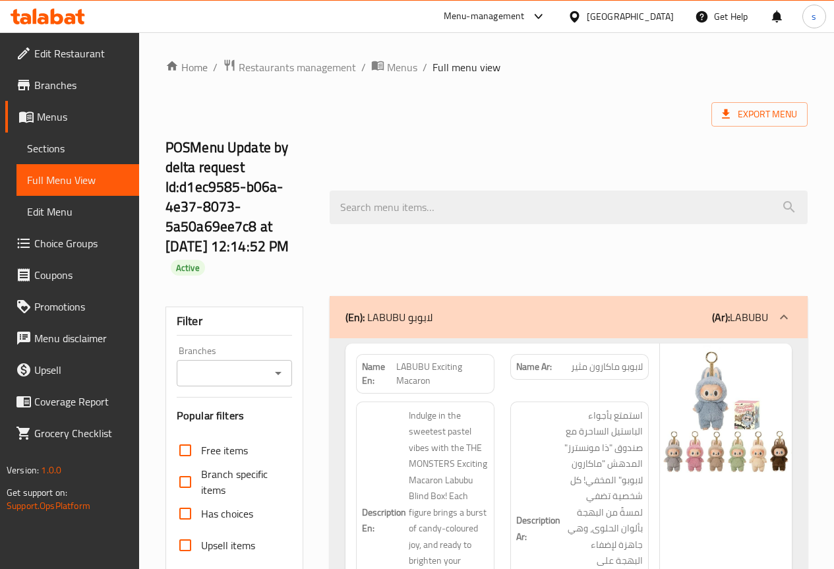
scroll to position [198, 0]
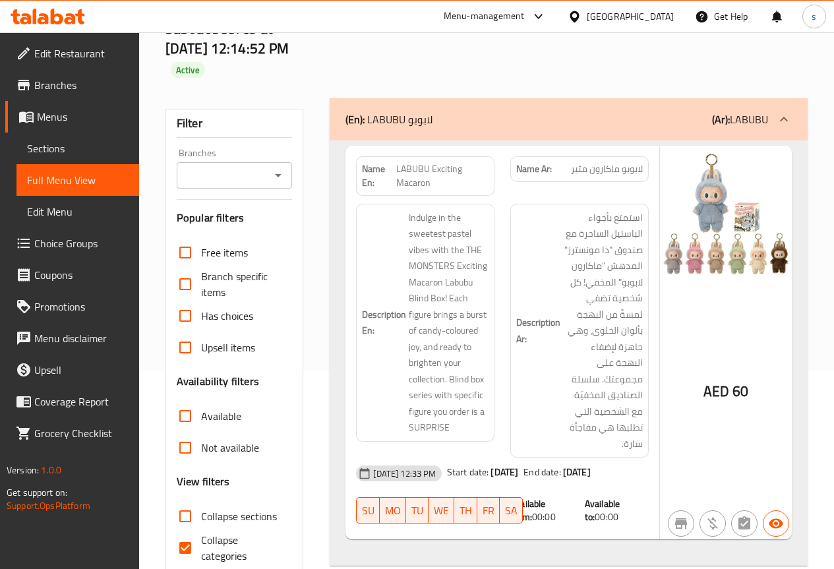
click at [211, 551] on span "Collapse categories" at bounding box center [241, 548] width 81 height 32
click at [201, 551] on input "Collapse categories" at bounding box center [185, 548] width 32 height 32
checkbox input "false"
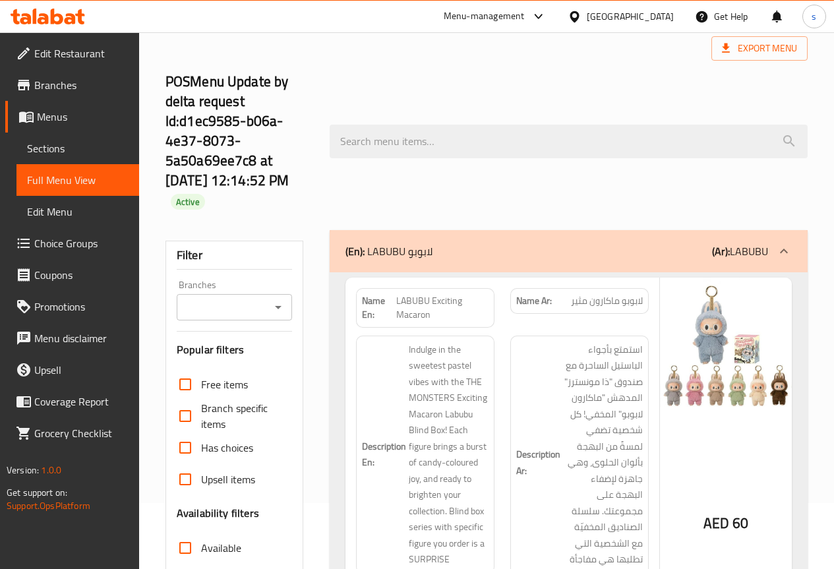
click at [464, 196] on div "POSMenu Update by delta request Id:d1ec9585-b06a-4e37-8073-5a50a69ee7c8 at [DAT…" at bounding box center [487, 141] width 658 height 177
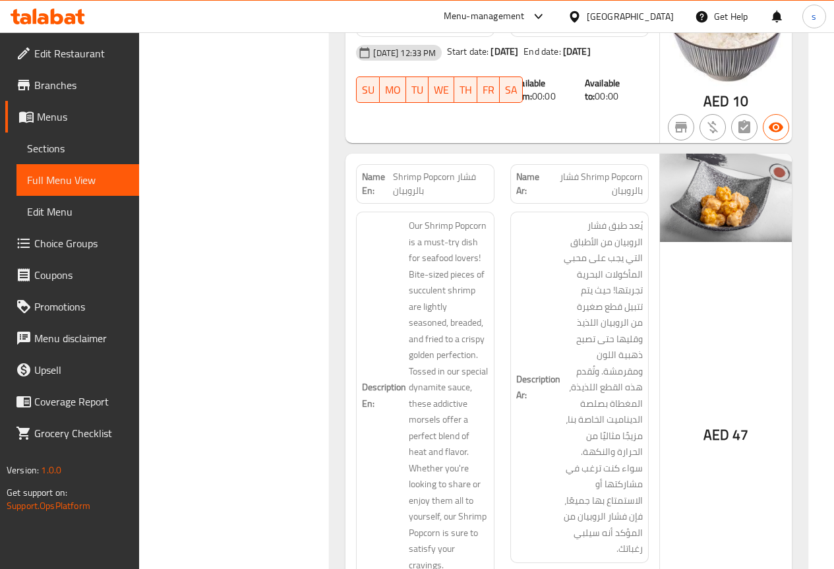
scroll to position [0, 0]
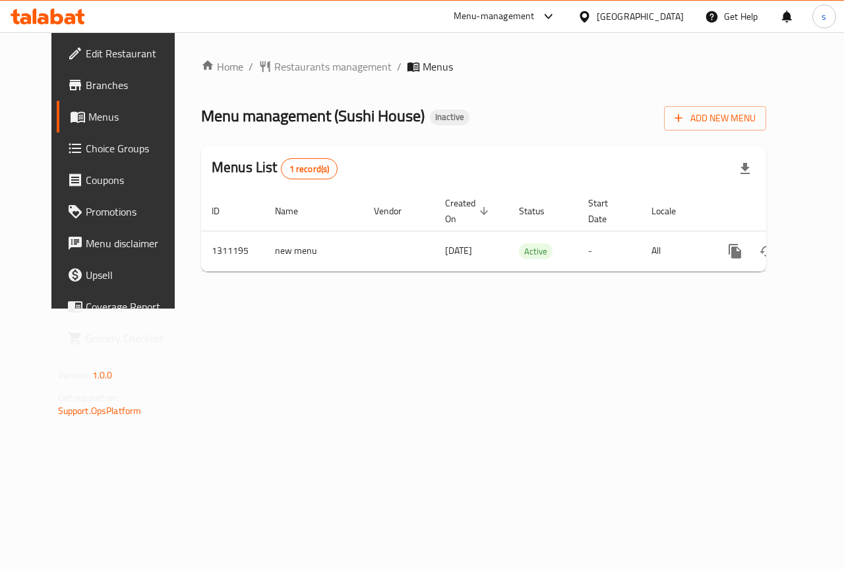
click at [462, 309] on div "Home / Restaurants management / Menus Menu management ( Sushi House ) Inactive …" at bounding box center [484, 170] width 618 height 276
click at [88, 114] on span "Menus" at bounding box center [135, 117] width 94 height 16
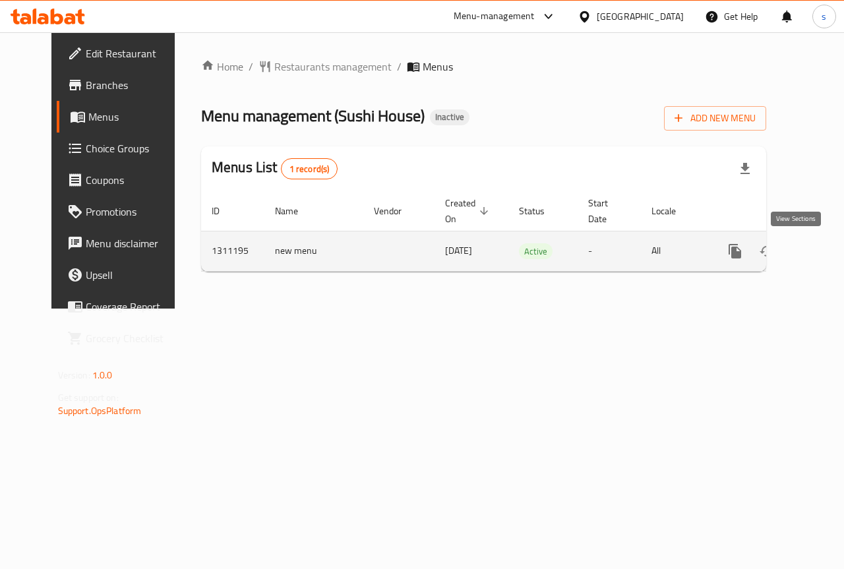
click at [822, 249] on icon "enhanced table" at bounding box center [830, 251] width 16 height 16
